Goal: Transaction & Acquisition: Obtain resource

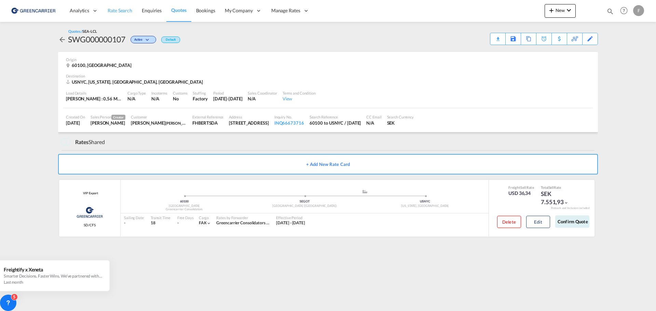
click at [120, 10] on span "Rate Search" at bounding box center [120, 11] width 25 height 6
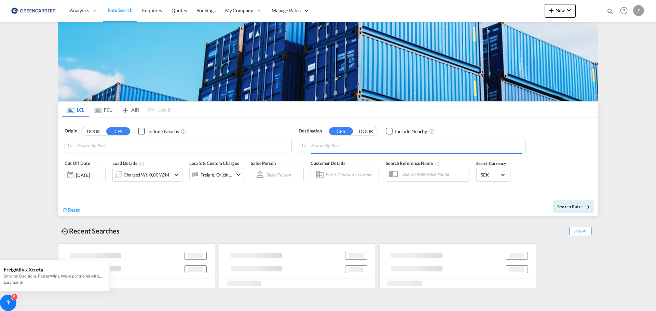
type input "SE-[GEOGRAPHIC_DATA], [GEOGRAPHIC_DATA]"
type input "[US_STATE], [GEOGRAPHIC_DATA], USNYC"
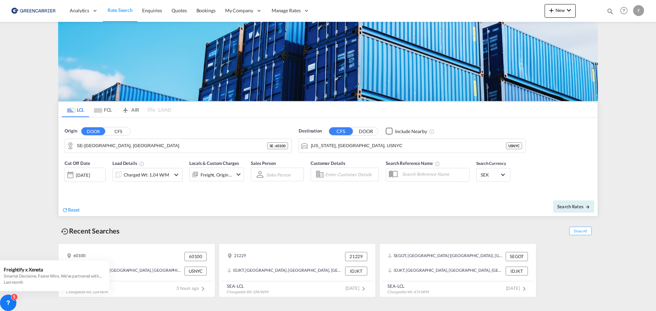
click at [120, 132] on button "CFS" at bounding box center [118, 131] width 24 height 8
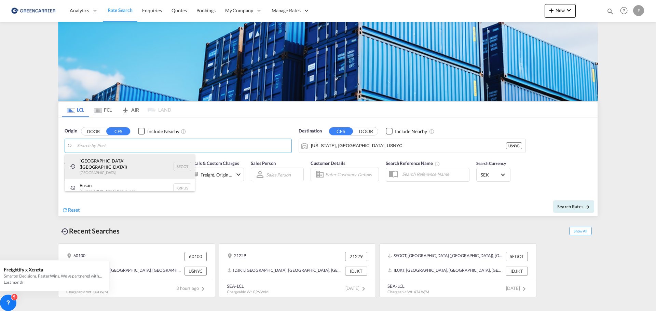
click at [102, 163] on div "[GEOGRAPHIC_DATA] ([GEOGRAPHIC_DATA]) [GEOGRAPHIC_DATA] SEGOT" at bounding box center [130, 166] width 130 height 25
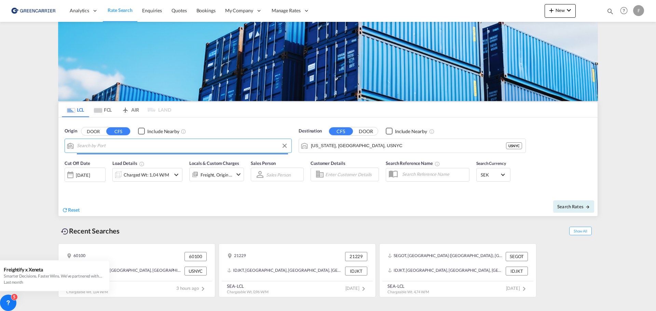
type input "[GEOGRAPHIC_DATA] ([GEOGRAPHIC_DATA]), [GEOGRAPHIC_DATA]"
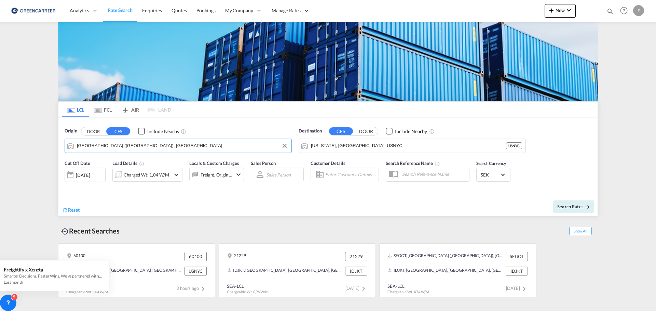
click at [364, 132] on button "DOOR" at bounding box center [366, 131] width 24 height 8
click at [341, 133] on button "CFS" at bounding box center [341, 131] width 24 height 8
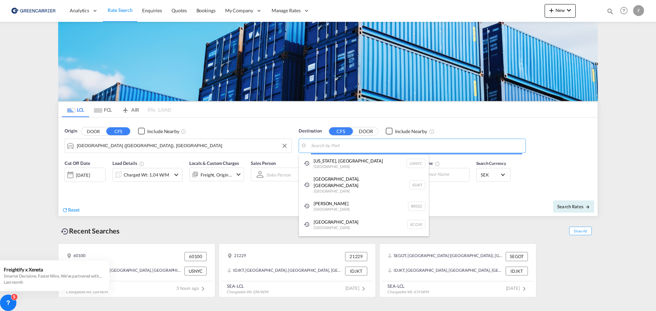
click at [327, 150] on body "Analytics Reports Dashboard Rate Search Enquiries Quotes Bookings" at bounding box center [328, 155] width 656 height 311
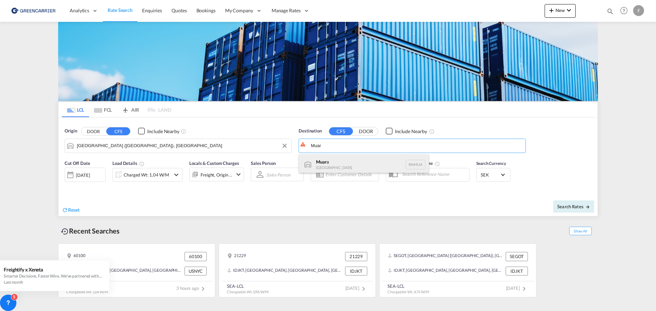
click at [326, 162] on div "Muar a [GEOGRAPHIC_DATA] BNMUA" at bounding box center [364, 164] width 130 height 21
type input "Muara, BNMUA"
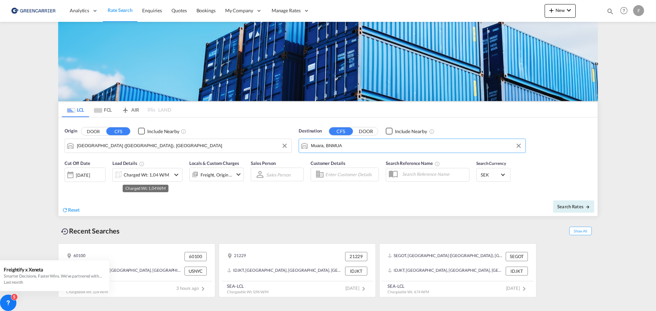
click at [159, 175] on div "Charged Wt: 1,04 W/M" at bounding box center [146, 175] width 45 height 10
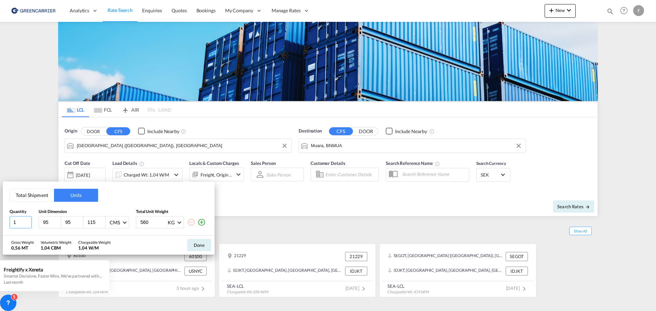
drag, startPoint x: 18, startPoint y: 223, endPoint x: -26, endPoint y: 219, distance: 43.6
click at [0, 219] on html "Analytics Reports Dashboard Rate Search Enquiries Quotes" at bounding box center [328, 155] width 656 height 311
type input "2"
type input "120"
type input "80"
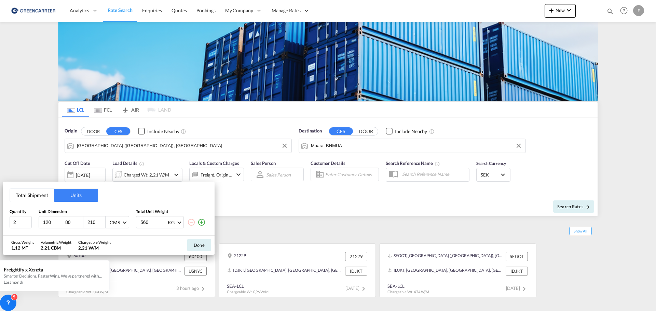
type input "210"
type input "330"
click at [199, 245] on button "Done" at bounding box center [199, 245] width 24 height 12
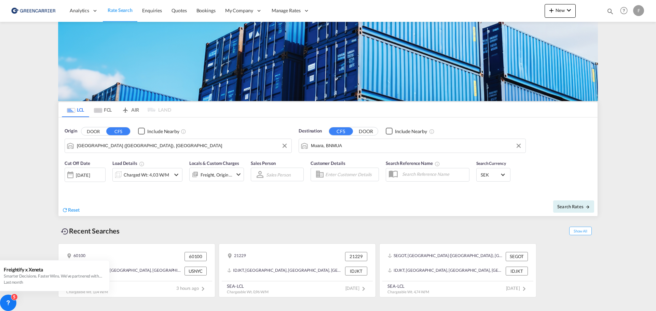
click at [343, 174] on input "Enter Customer Details" at bounding box center [350, 174] width 51 height 10
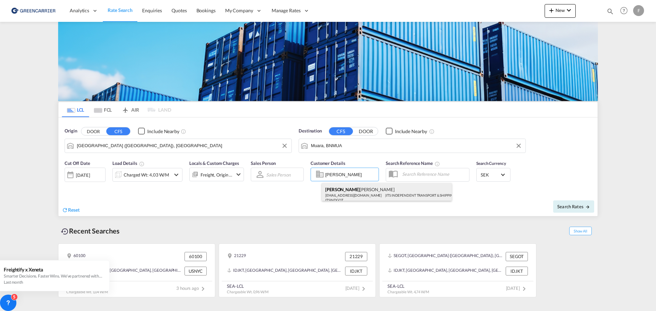
click at [350, 191] on div "[PERSON_NAME] [EMAIL_ADDRESS][DOMAIN_NAME] | ITS INDEPENDENT TRANSPORT & SHIPPI…" at bounding box center [387, 194] width 130 height 23
type input "ITS INDEPENDENT TRANSPORT & SHIPPING AB, [PERSON_NAME], [EMAIL_ADDRESS][DOMAIN_…"
click at [569, 208] on span "Search Rates" at bounding box center [573, 206] width 33 height 5
type input "SEGOT to BNMUA / [DATE]"
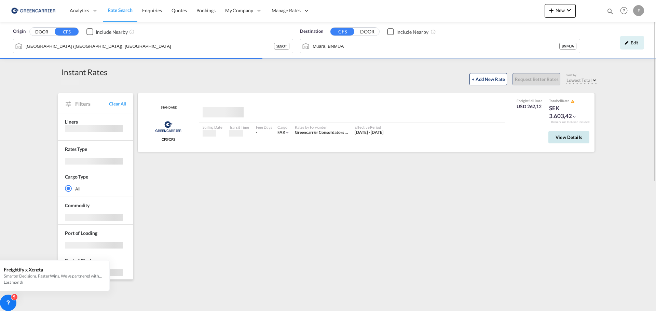
click at [571, 137] on span "View Details" at bounding box center [569, 137] width 27 height 5
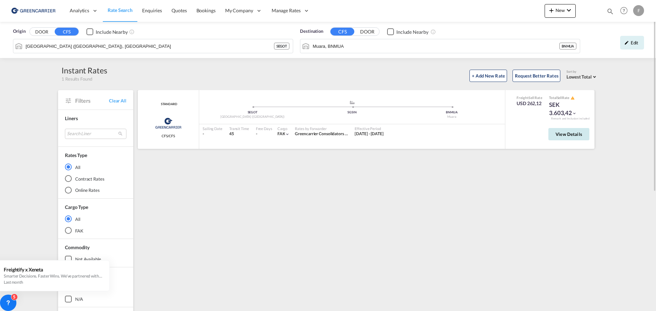
click at [564, 136] on span "View Details" at bounding box center [569, 134] width 27 height 5
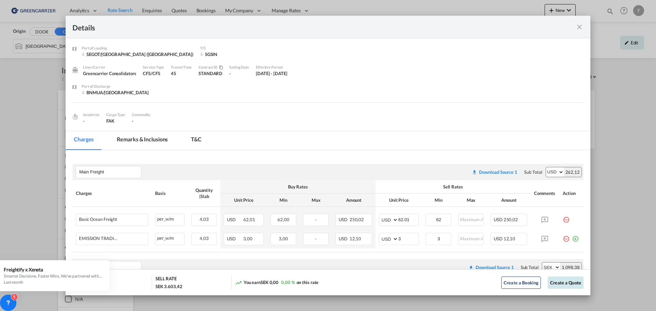
click at [559, 285] on button "Create a Quote" at bounding box center [566, 283] width 36 height 12
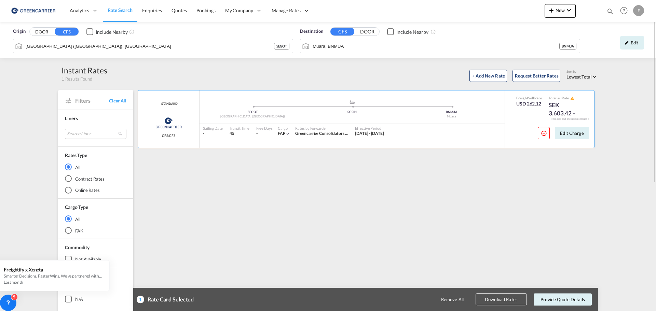
drag, startPoint x: 559, startPoint y: 285, endPoint x: 597, endPoint y: 286, distance: 38.0
click at [614, 277] on div "Origin DOOR CFS Include Nearby [GEOGRAPHIC_DATA] ([GEOGRAPHIC_DATA]), SEGOT SEG…" at bounding box center [328, 276] width 656 height 508
click at [573, 301] on button "Provide Quote Details" at bounding box center [563, 300] width 58 height 12
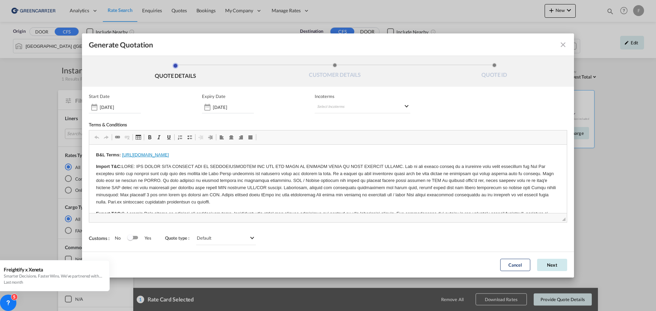
click at [562, 267] on button "Next" at bounding box center [552, 265] width 30 height 12
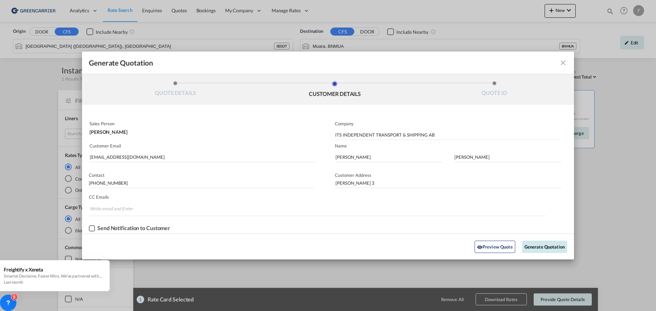
click at [542, 248] on button "Generate Quotation" at bounding box center [544, 247] width 45 height 12
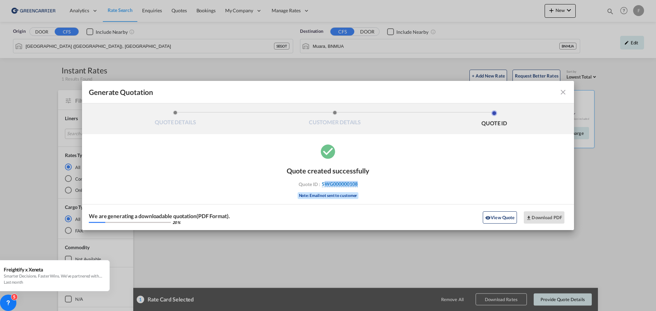
drag, startPoint x: 375, startPoint y: 185, endPoint x: 324, endPoint y: 183, distance: 50.9
click at [324, 183] on div "Quote created successfully Quote ID : SWG000000108 Note: Email not sent to cust…" at bounding box center [328, 186] width 492 height 87
click at [378, 184] on div "Quote created successfully Quote ID : SWG000000108 Note: Email not sent to cust…" at bounding box center [328, 186] width 492 height 87
drag, startPoint x: 368, startPoint y: 180, endPoint x: 323, endPoint y: 184, distance: 45.3
click at [323, 184] on div "Quote created successfully Quote ID : SWG000000108 Note: Email not sent to cust…" at bounding box center [328, 186] width 492 height 87
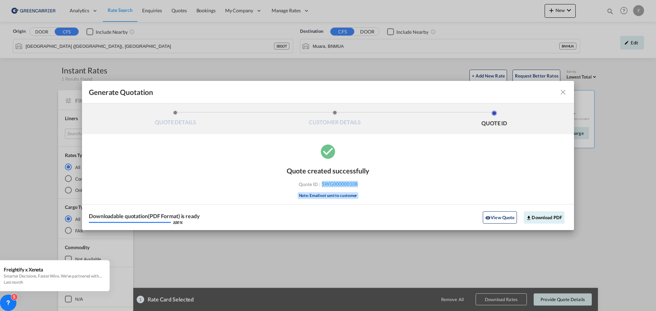
copy span "SWG000000108"
click at [118, 184] on div "Quote created successfully Quote ID : SWG000000108 Note: Email not sent to cust…" at bounding box center [328, 186] width 492 height 87
click at [553, 218] on button "Download PDF" at bounding box center [544, 218] width 41 height 12
